Goal: Task Accomplishment & Management: Manage account settings

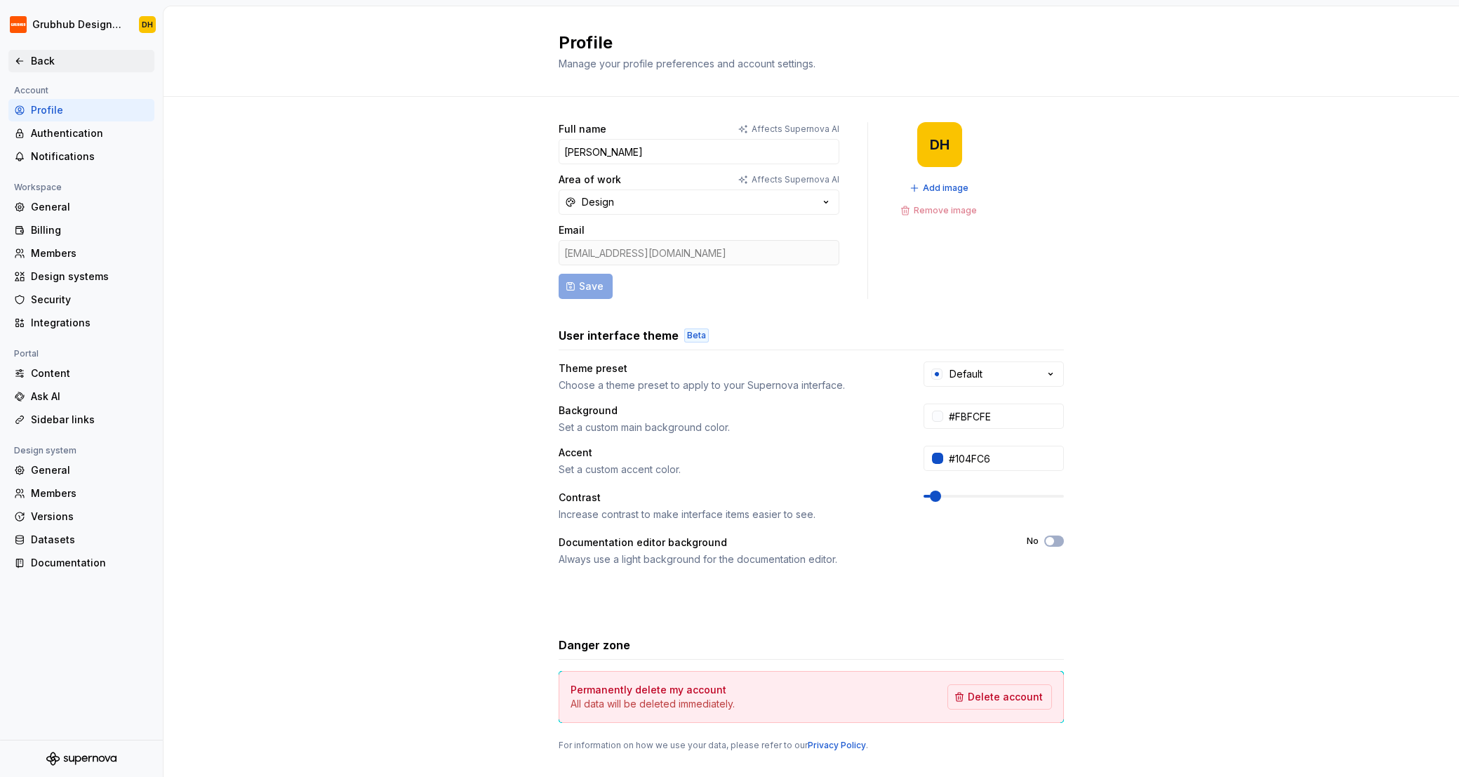
click at [21, 62] on icon at bounding box center [19, 60] width 11 height 11
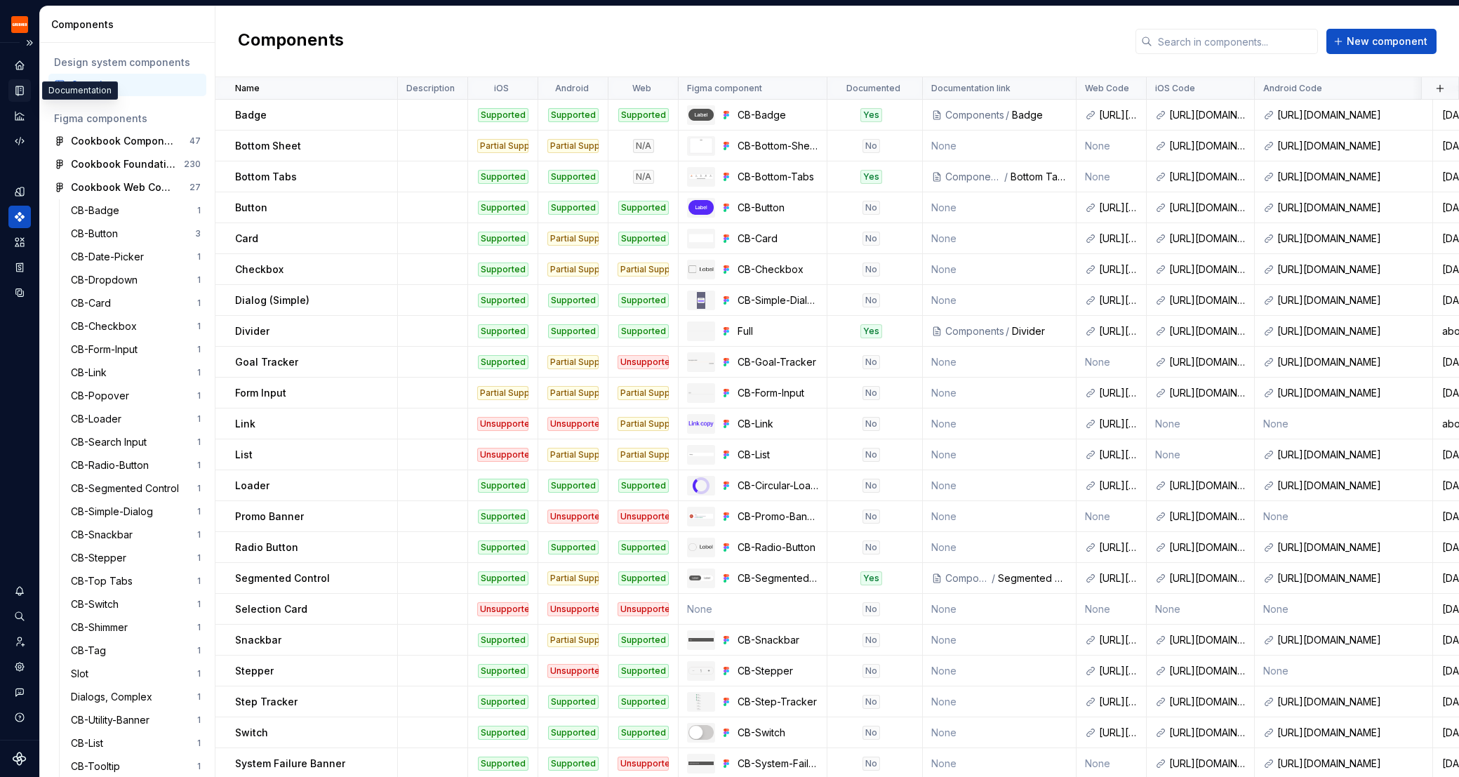
click at [15, 95] on icon "Documentation" at bounding box center [19, 90] width 13 height 13
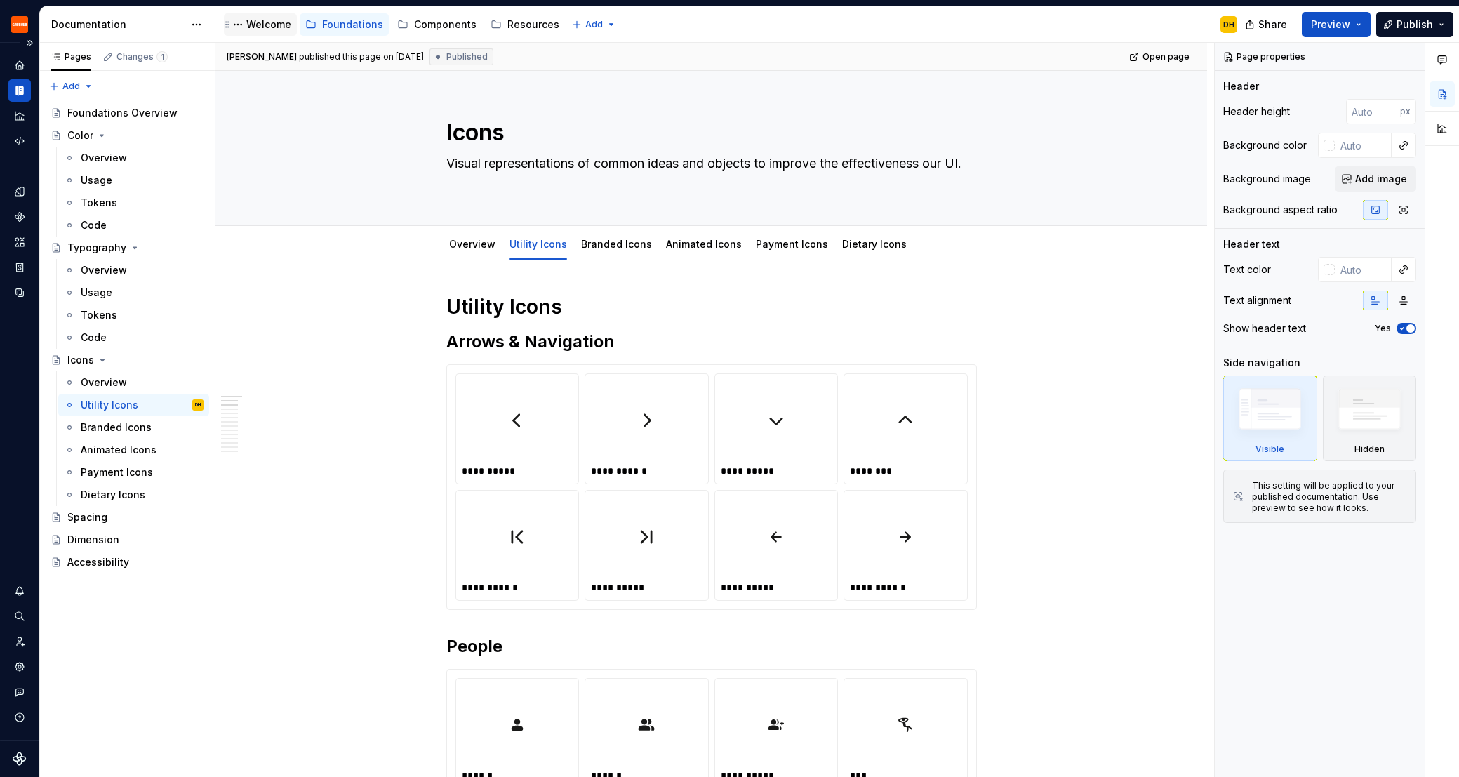
click at [263, 31] on div "Welcome" at bounding box center [268, 25] width 45 height 14
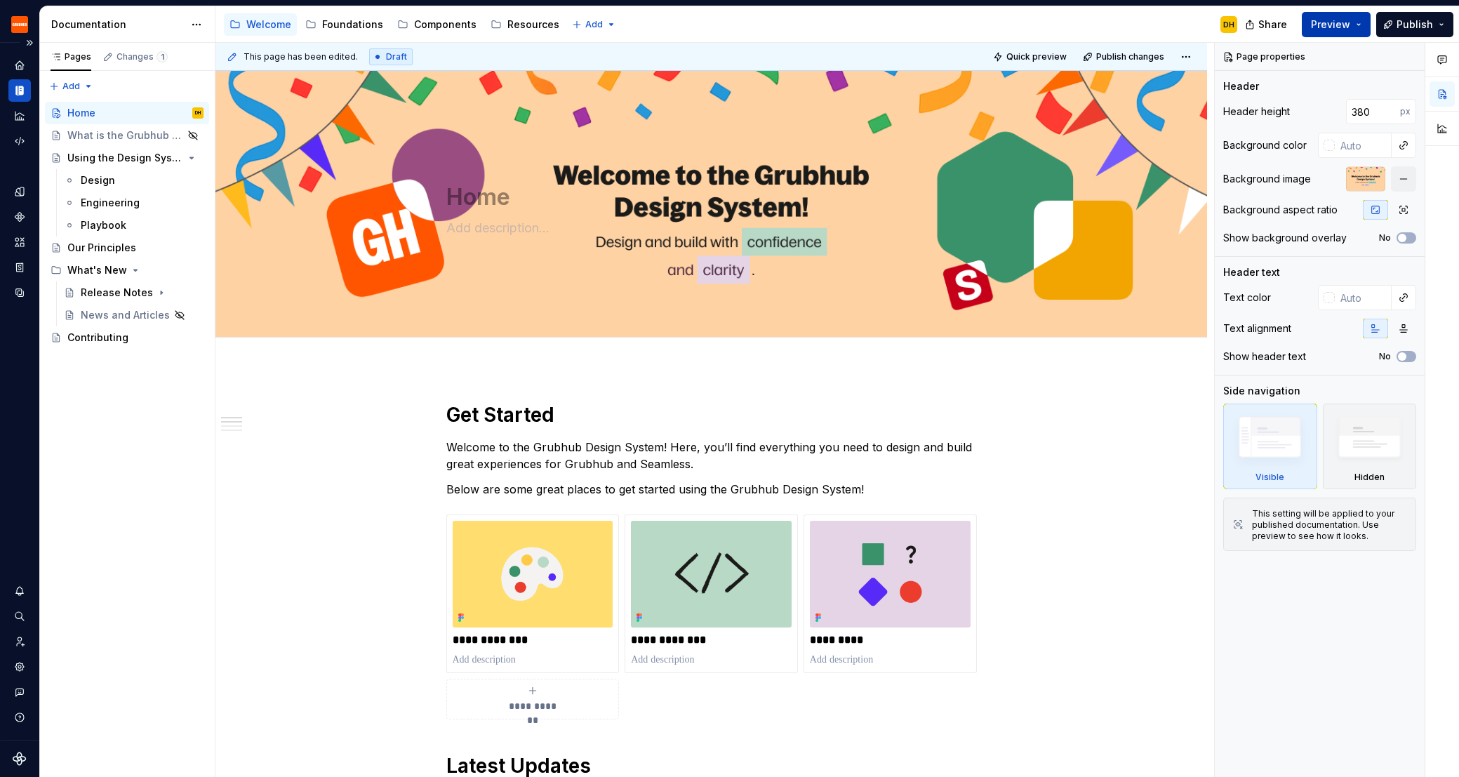
click at [1345, 23] on span "Preview" at bounding box center [1330, 25] width 39 height 14
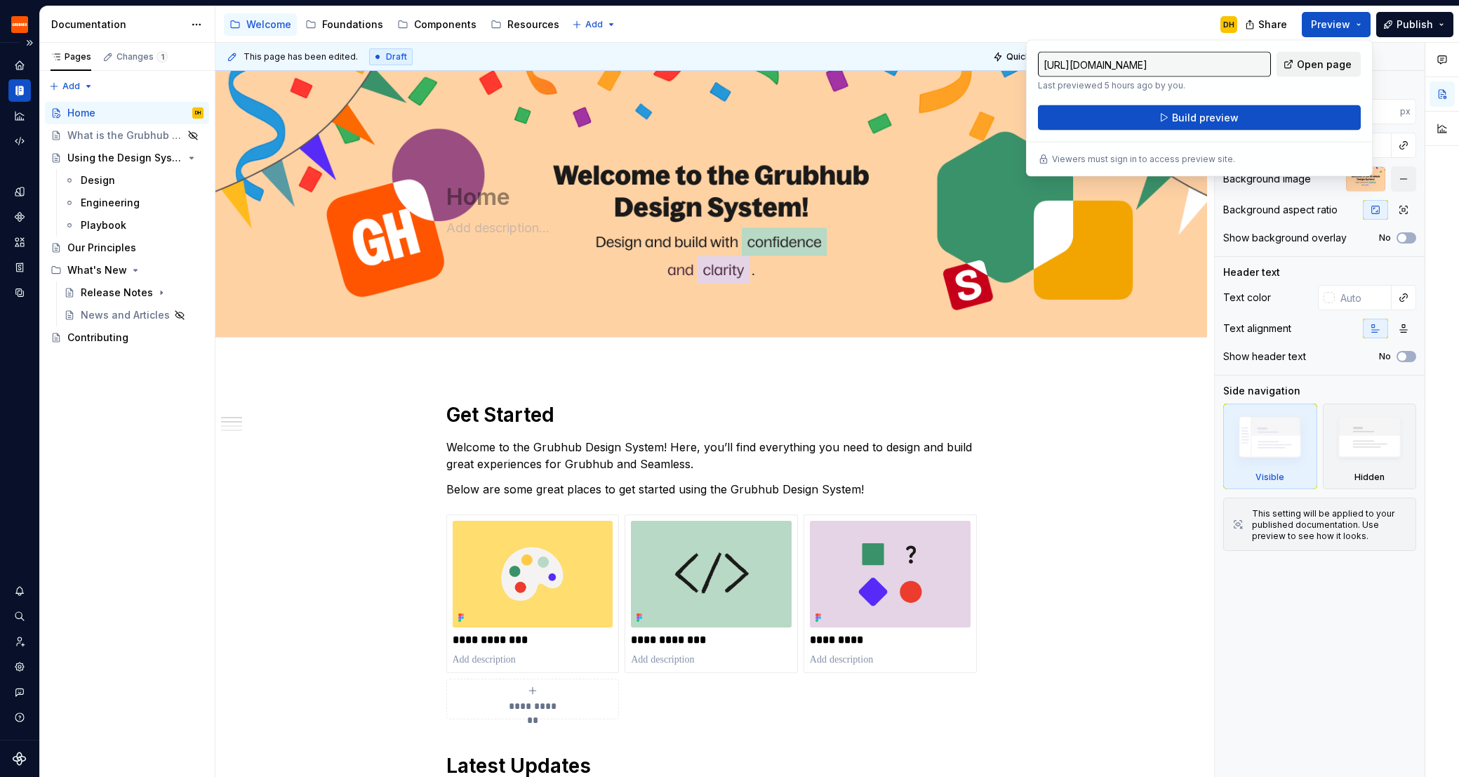
click at [1330, 61] on span "Open page" at bounding box center [1324, 65] width 55 height 14
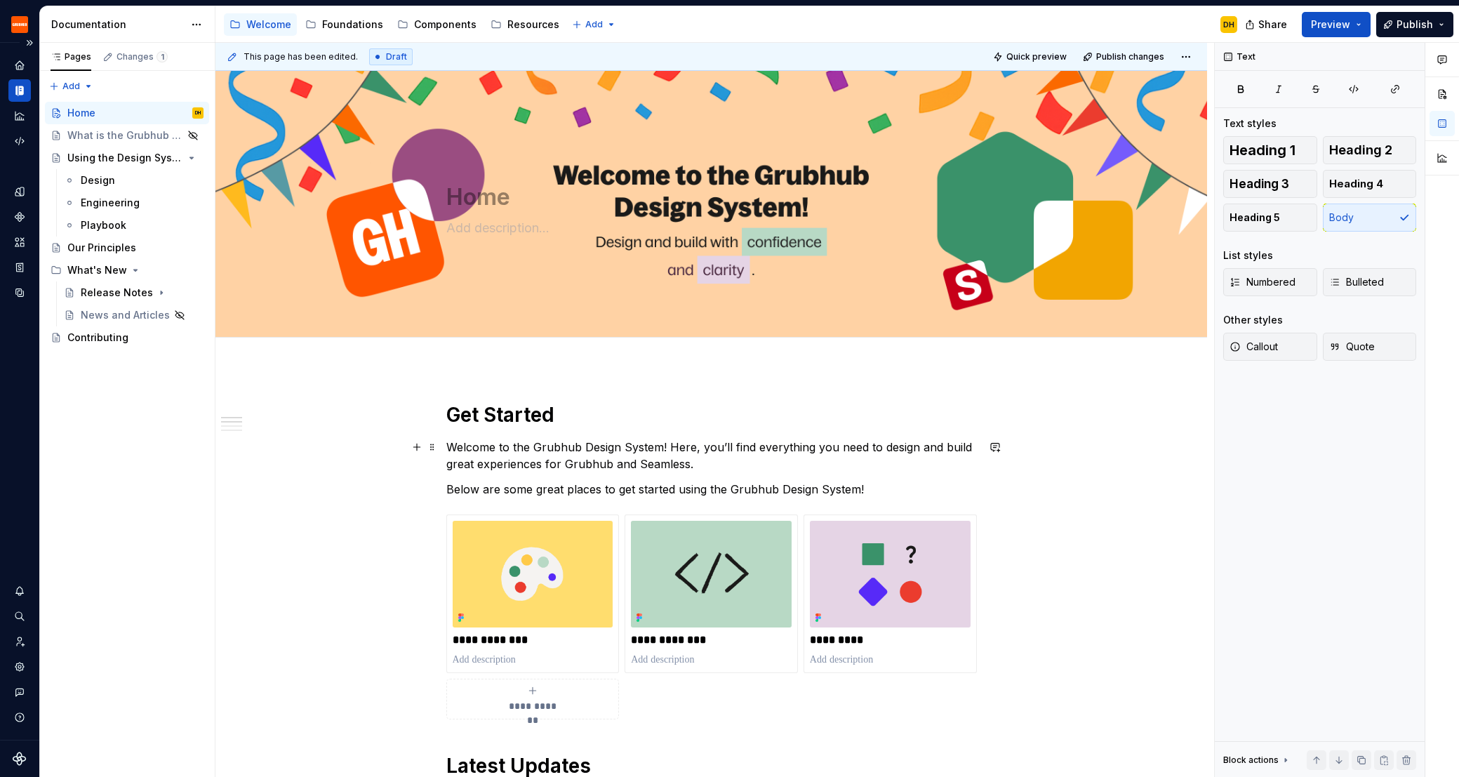
click at [831, 465] on p "Welcome to the Grubhub Design System! Here, you’ll find everything you need to …" at bounding box center [711, 456] width 531 height 34
type textarea "*"
click at [20, 641] on icon "Invite team" at bounding box center [21, 642] width 8 height 10
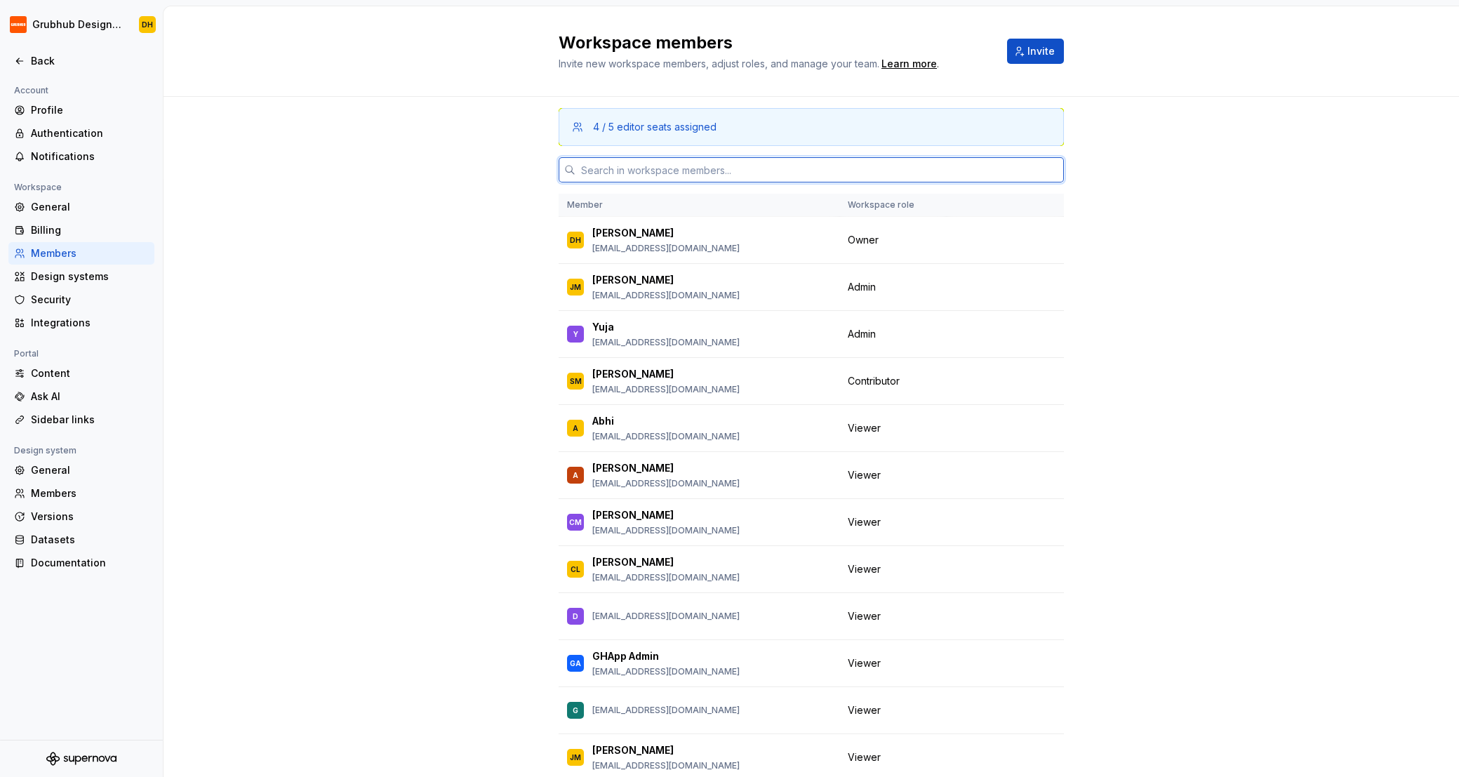
click at [637, 168] on input "text" at bounding box center [819, 169] width 488 height 25
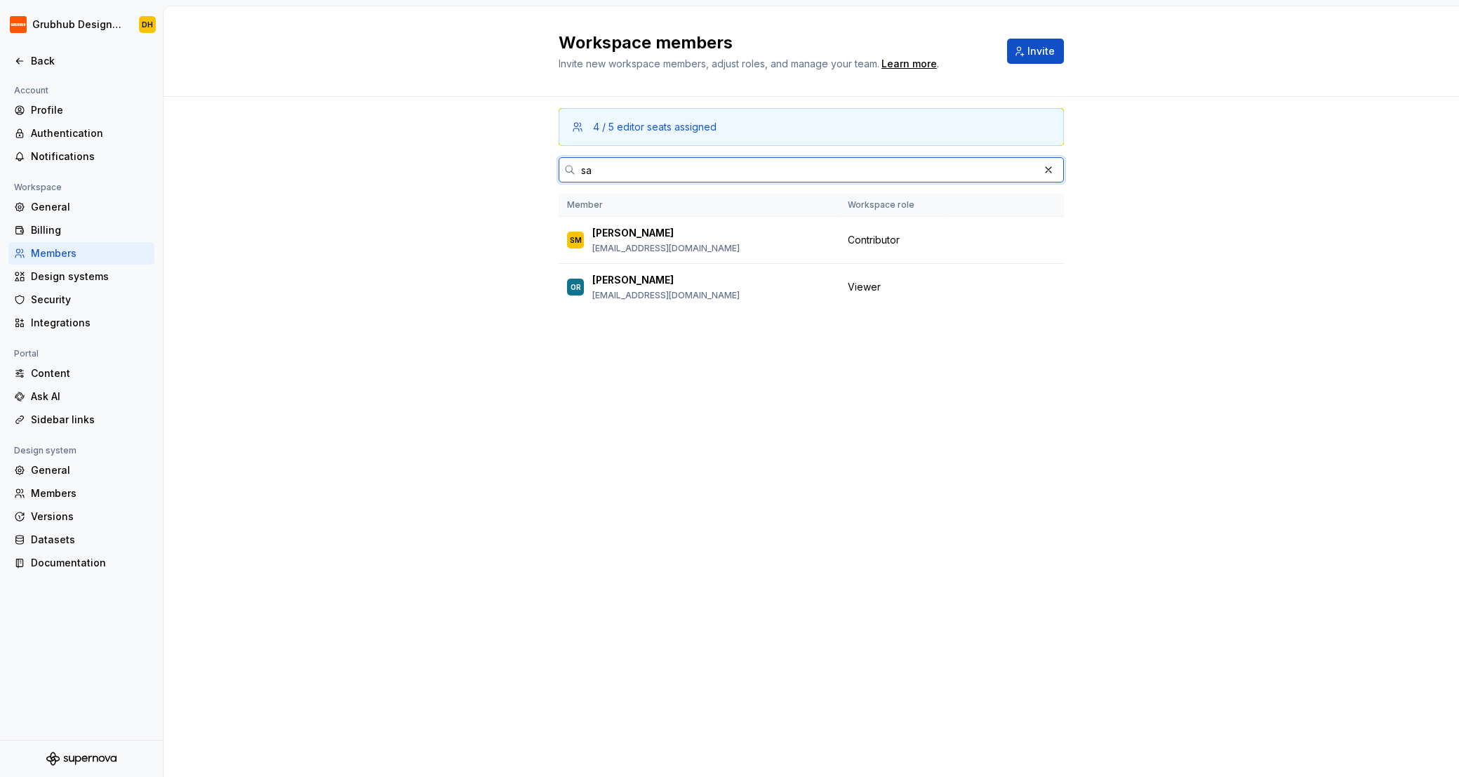
type input "s"
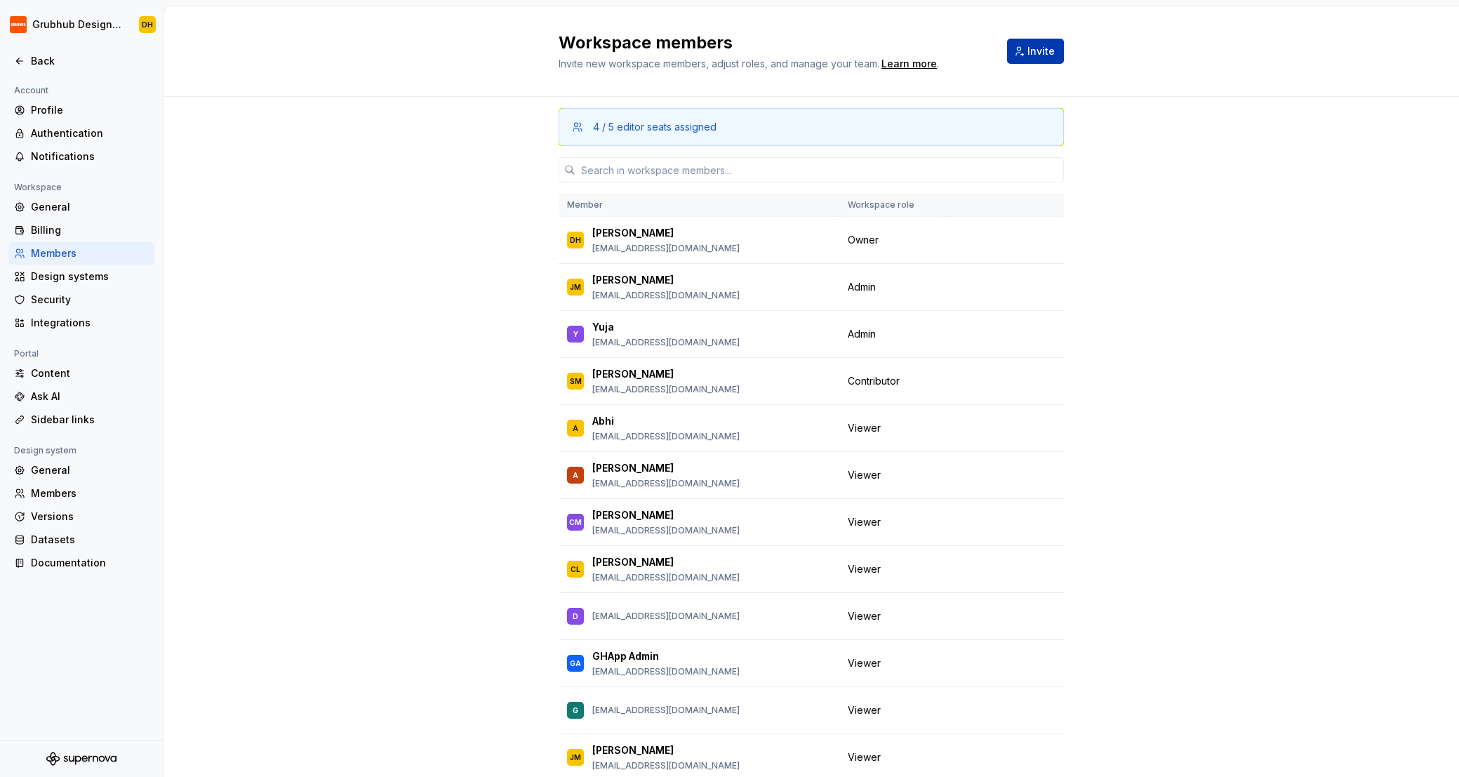
click at [1053, 41] on button "Invite" at bounding box center [1035, 51] width 57 height 25
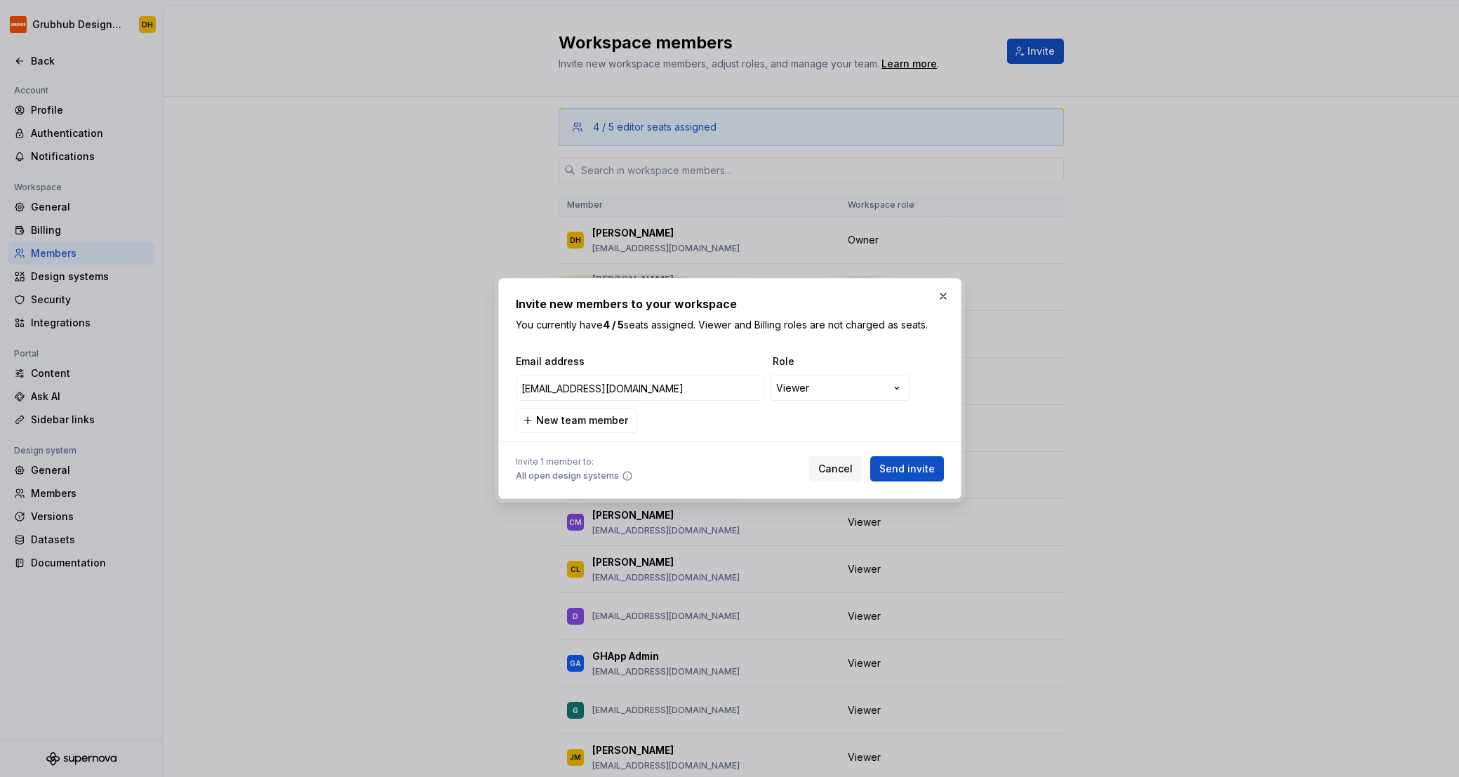
type input "syoshida@grubhub.com"
click at [910, 472] on span "Send invite" at bounding box center [906, 469] width 55 height 14
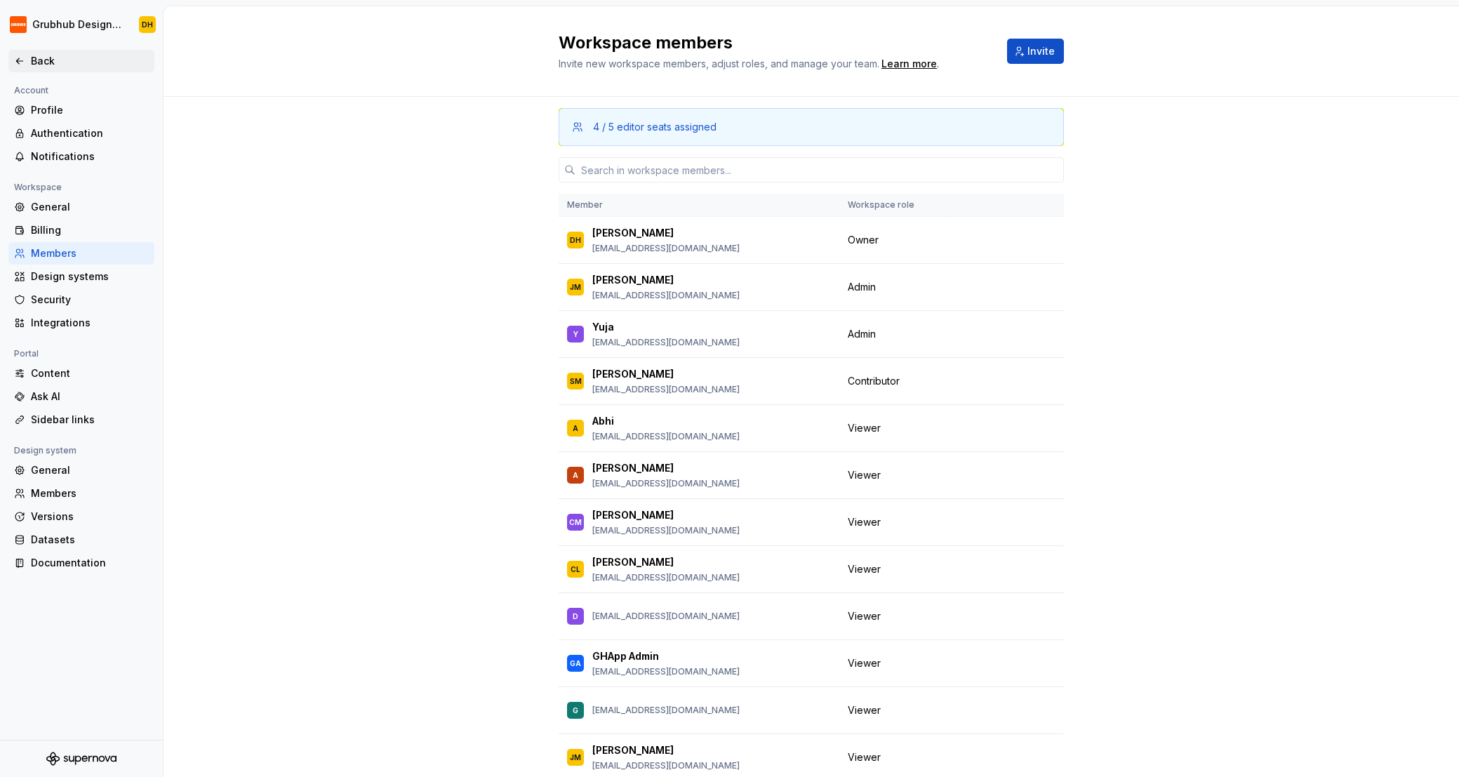
click at [27, 58] on div "Back" at bounding box center [81, 61] width 135 height 14
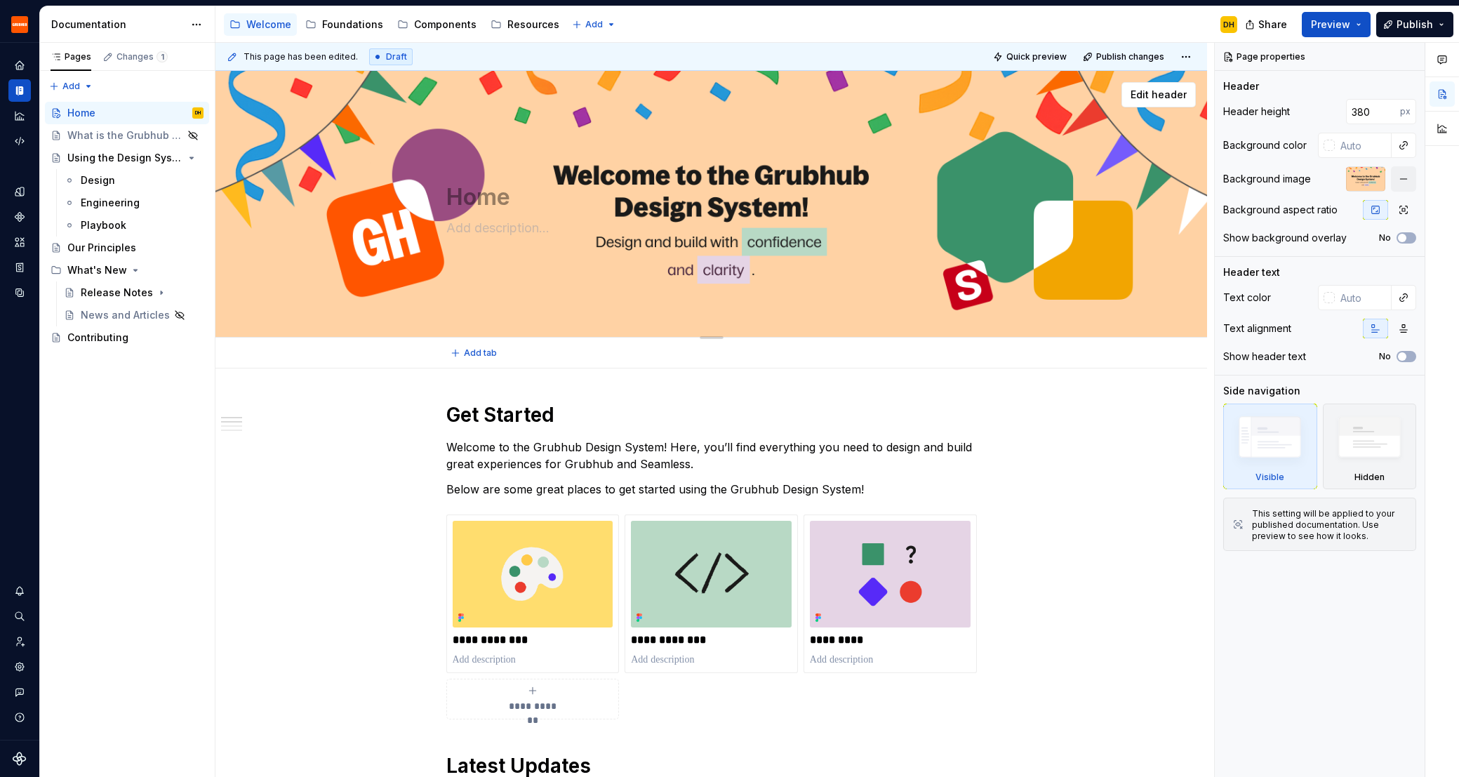
click at [920, 142] on div "Home" at bounding box center [711, 204] width 531 height 138
click at [1404, 182] on button "button" at bounding box center [1403, 178] width 25 height 25
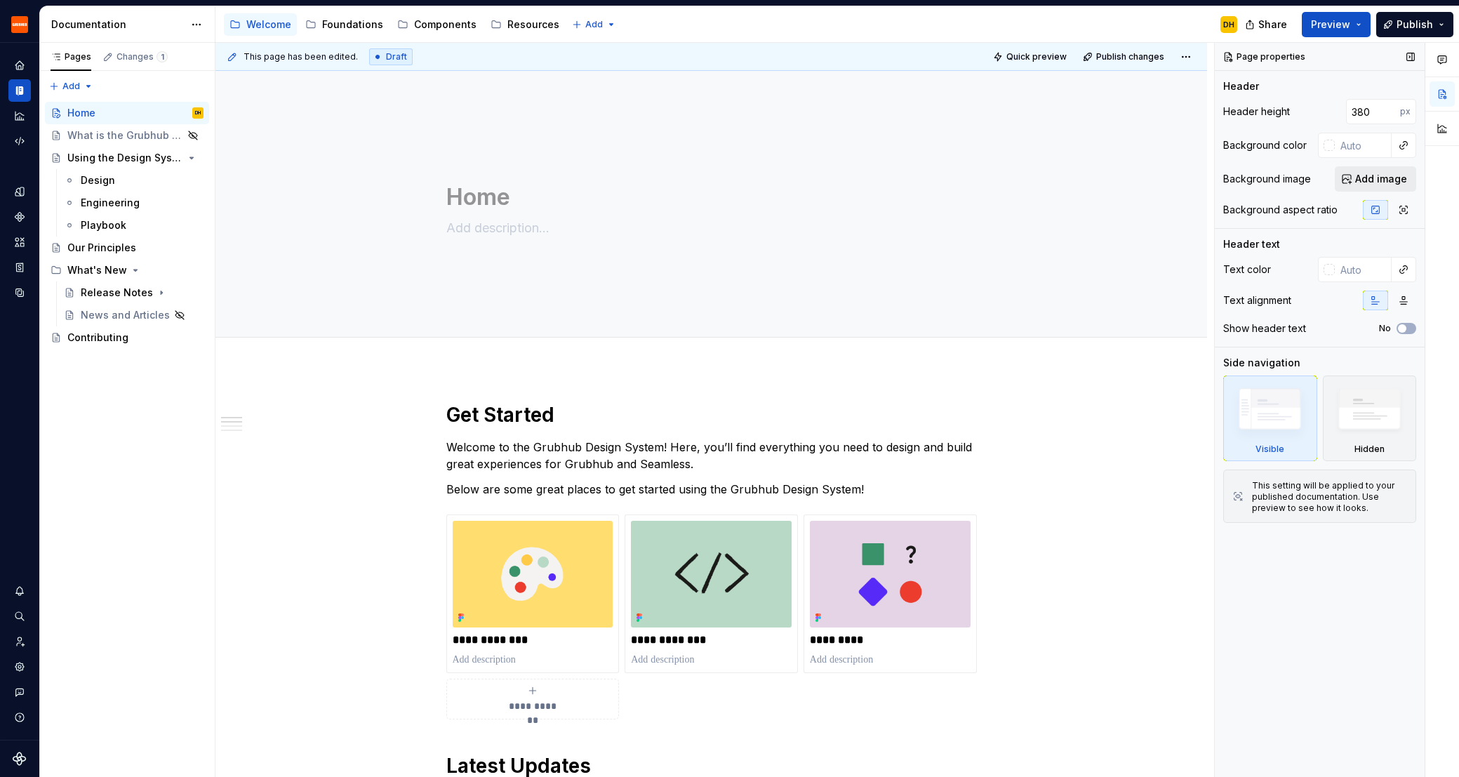
click at [1379, 187] on button "Add image" at bounding box center [1375, 178] width 81 height 25
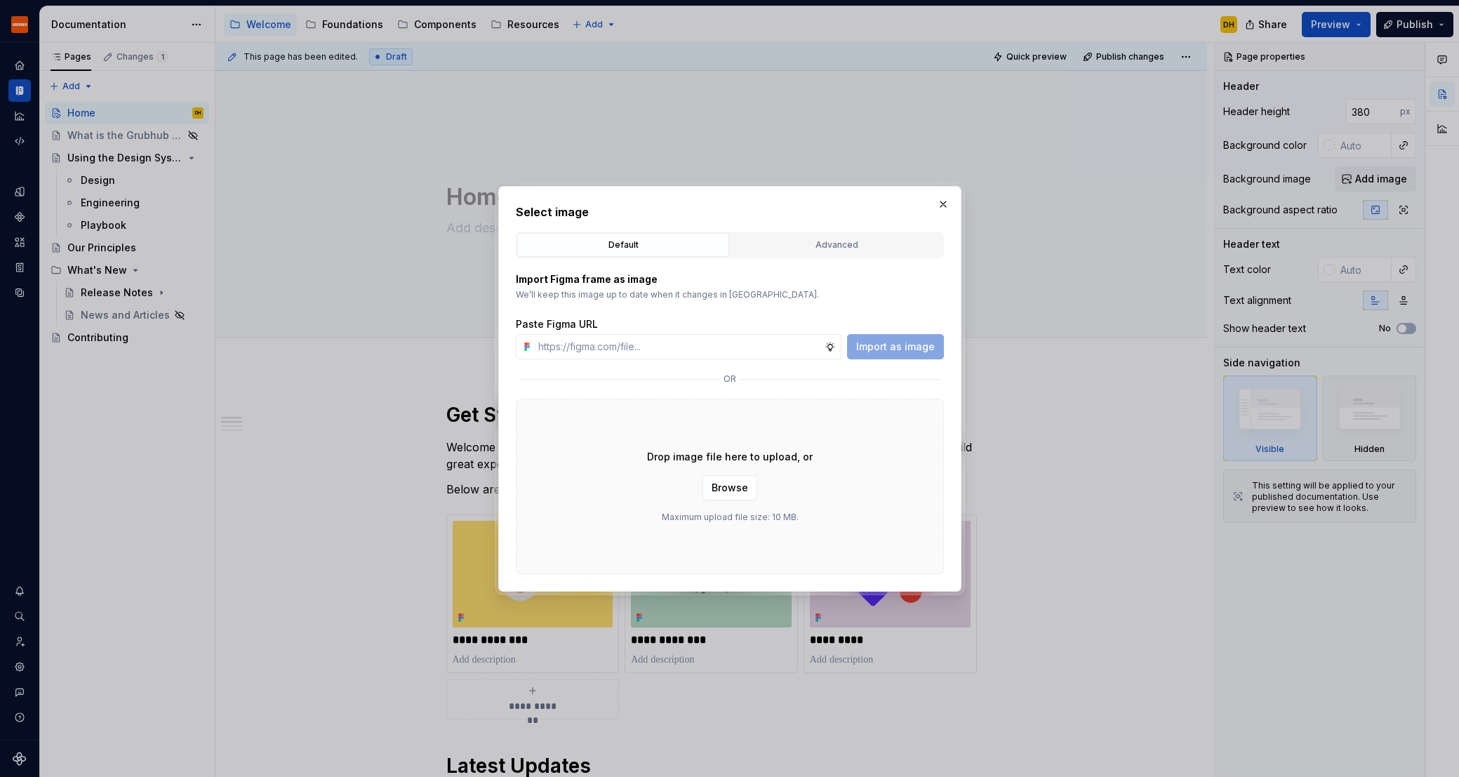
click at [734, 257] on div "Default Advanced" at bounding box center [730, 245] width 428 height 27
click at [739, 253] on button "Advanced" at bounding box center [837, 245] width 212 height 24
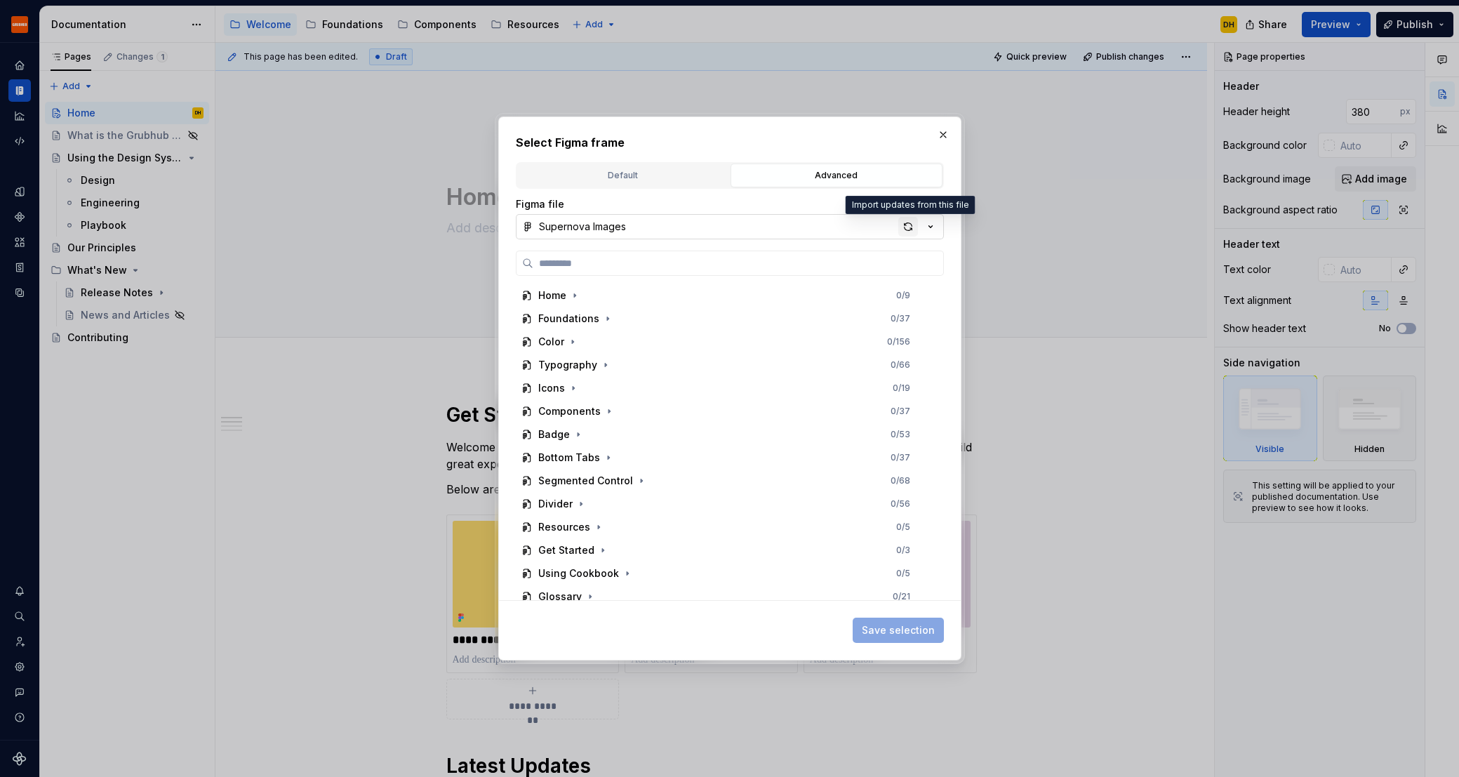
click at [906, 225] on div "button" at bounding box center [908, 227] width 20 height 20
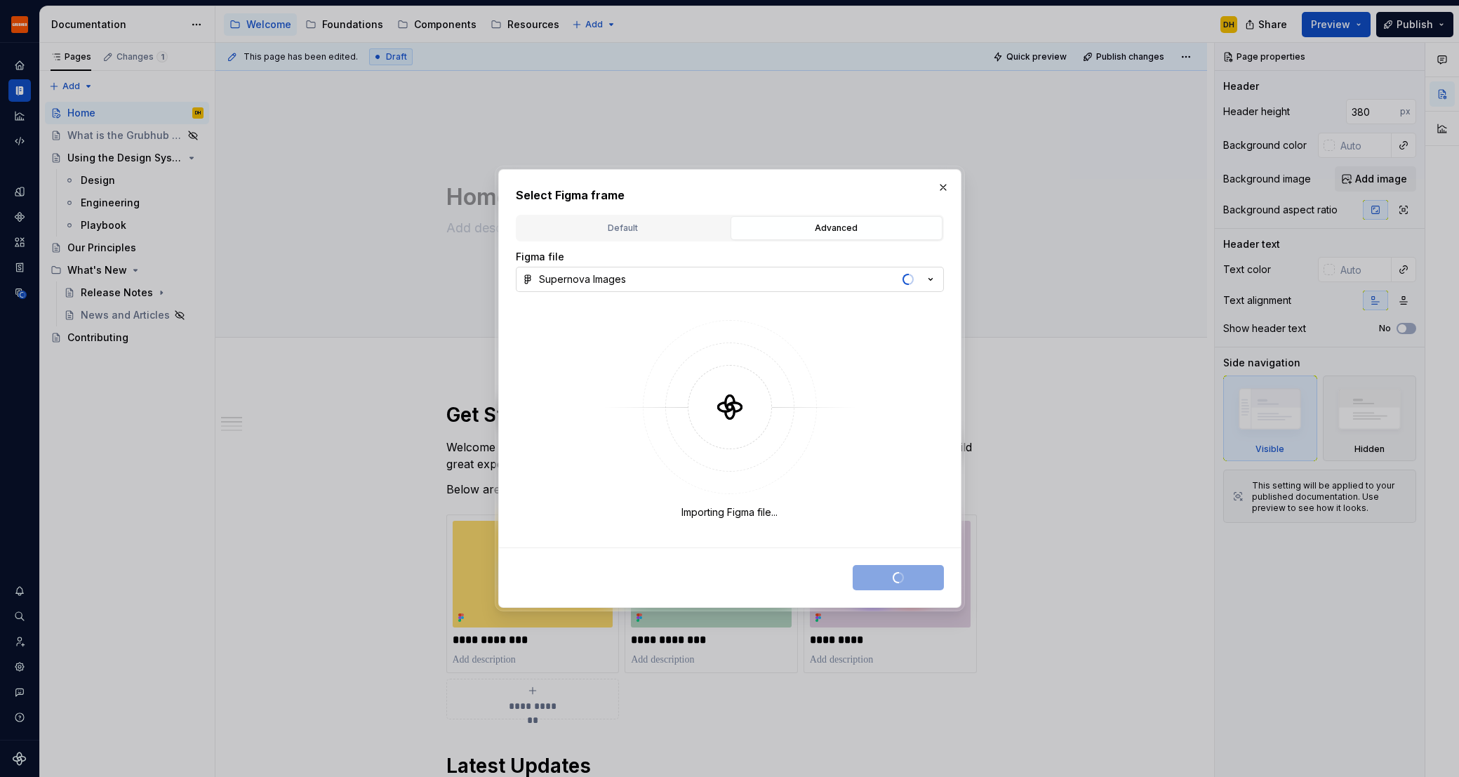
type textarea "*"
